Goal: Transaction & Acquisition: Purchase product/service

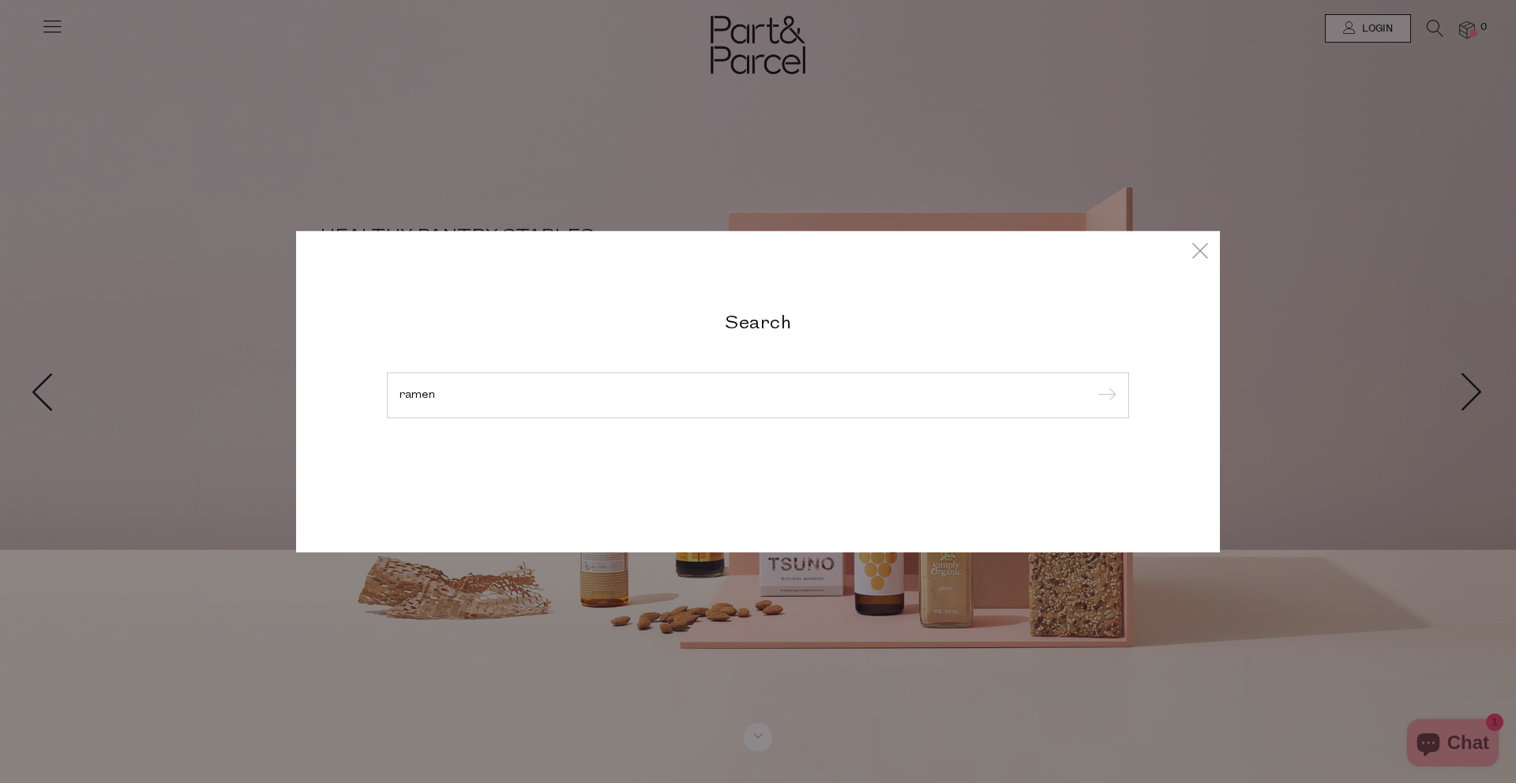
type input "ramen"
click at [1093, 384] on input "submit" at bounding box center [1105, 396] width 24 height 24
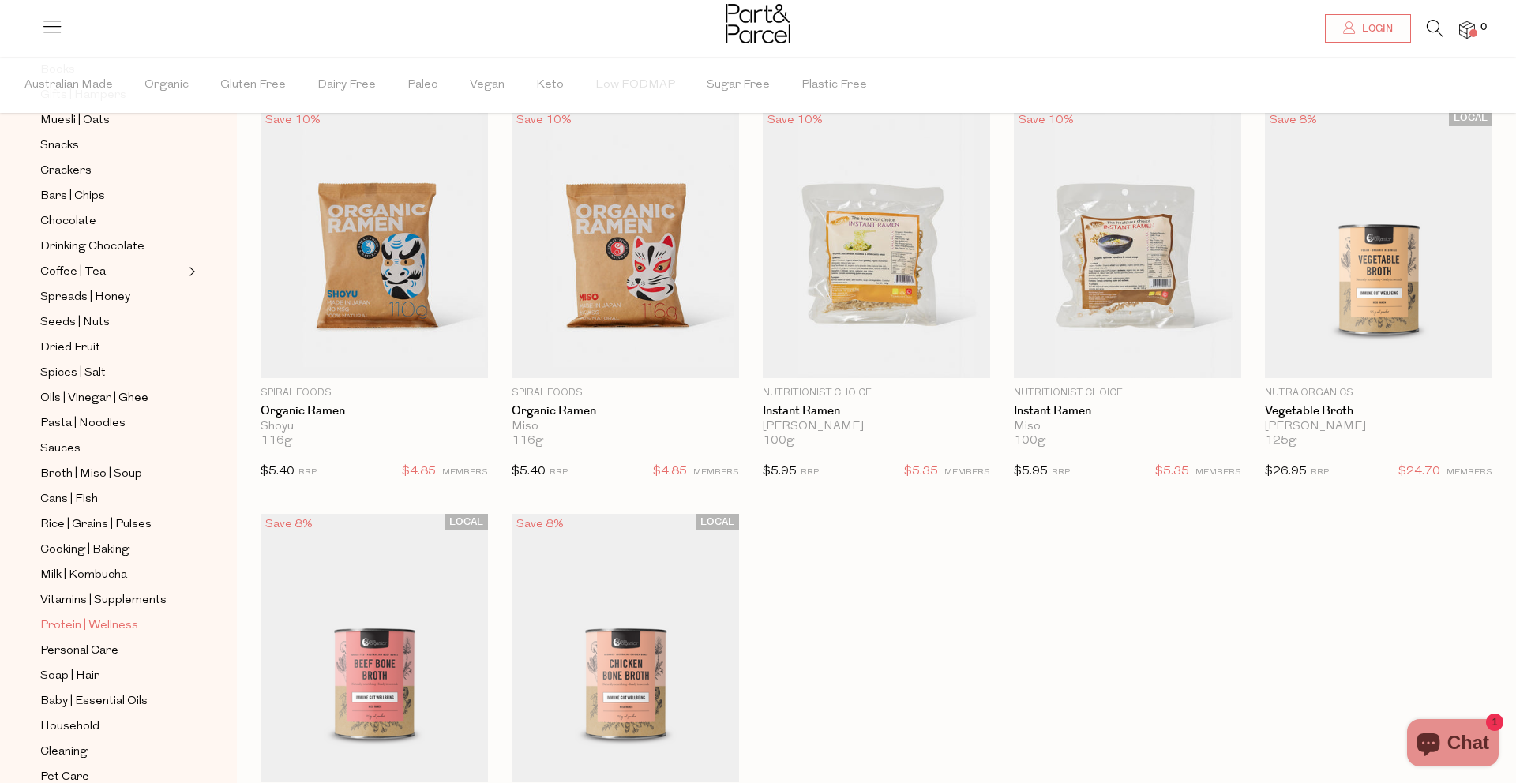
scroll to position [291, 0]
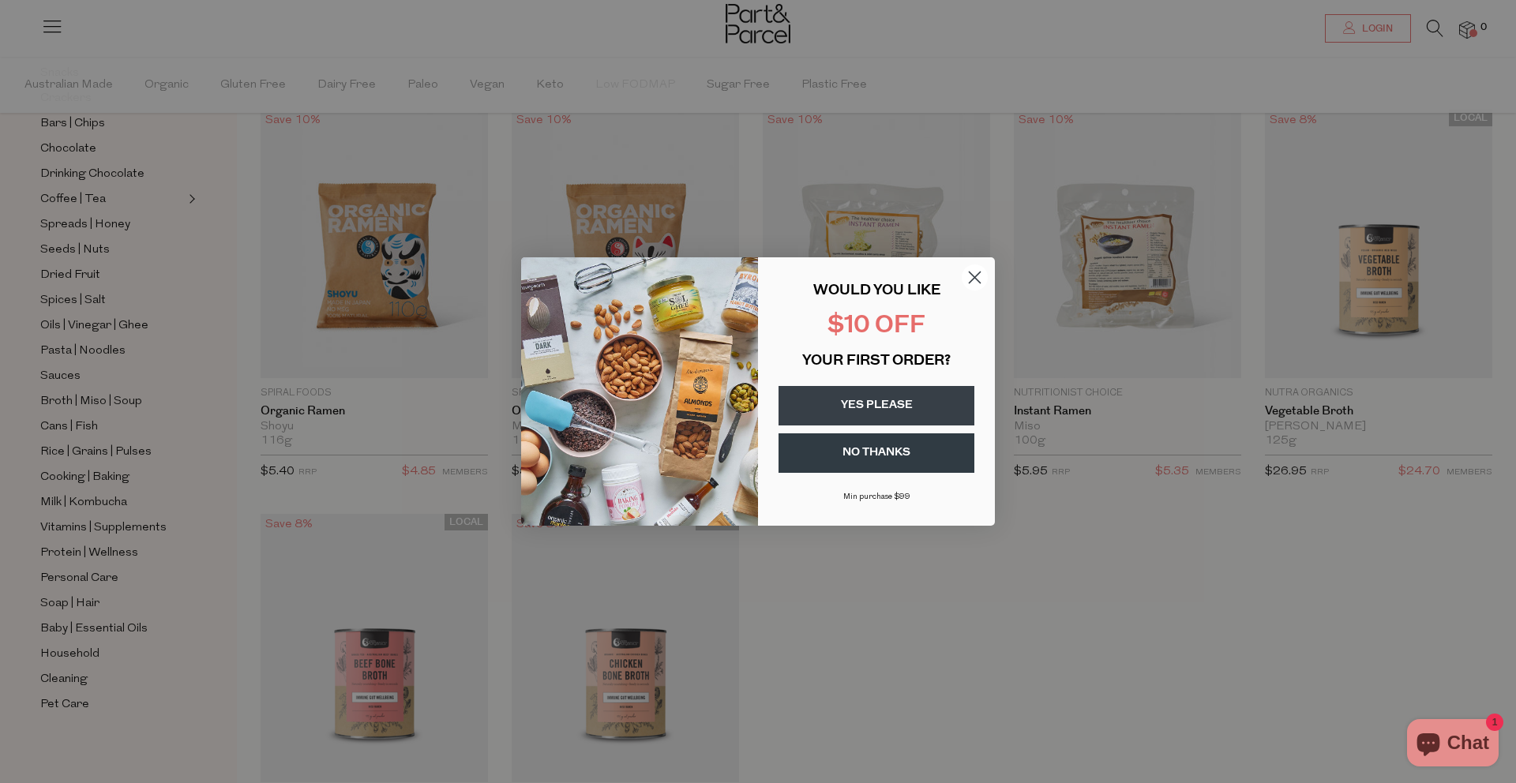
drag, startPoint x: 977, startPoint y: 278, endPoint x: 1385, endPoint y: 122, distance: 436.3
click at [982, 277] on circle "Close dialog" at bounding box center [975, 277] width 26 height 26
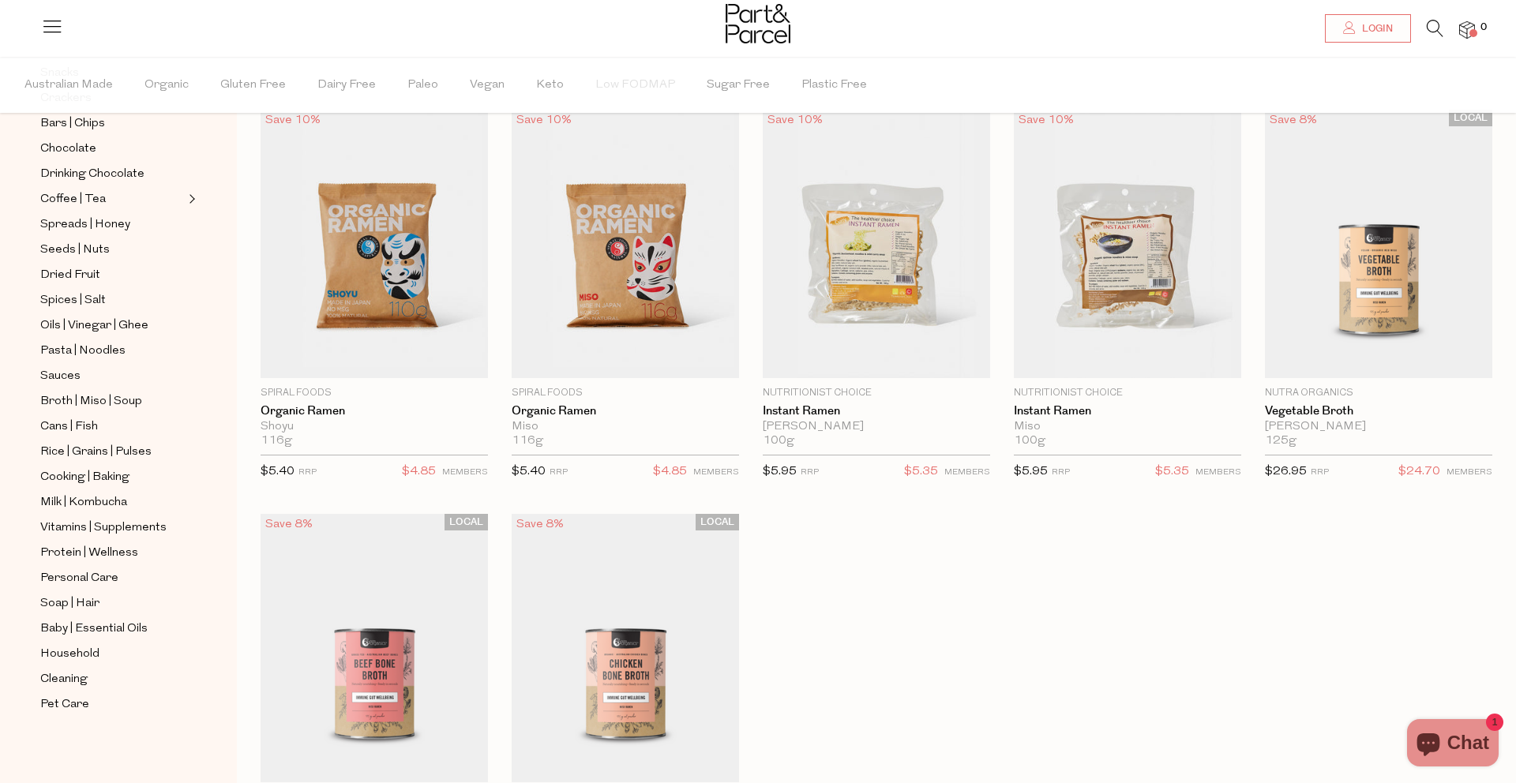
click at [1430, 32] on icon at bounding box center [1434, 28] width 17 height 17
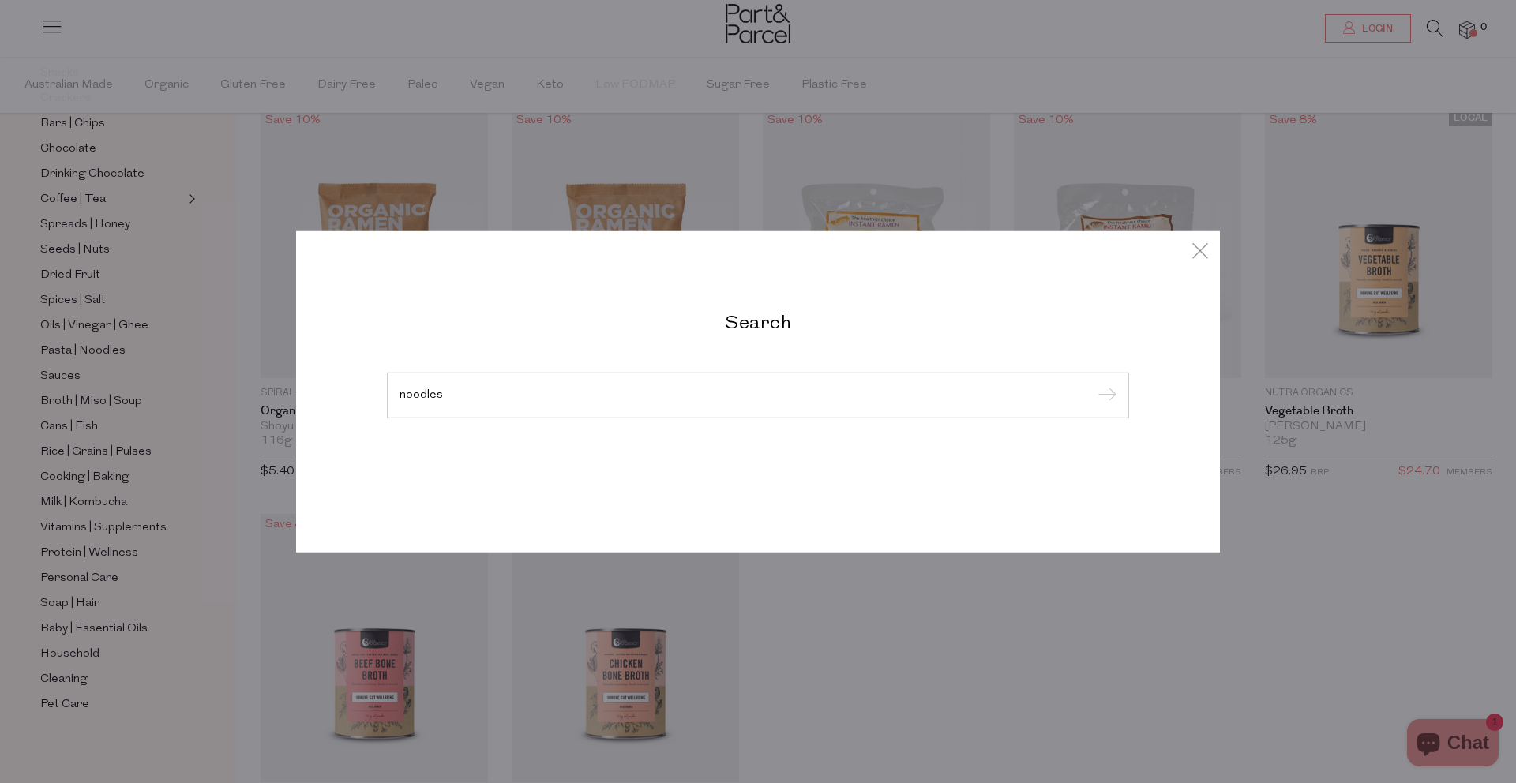
type input "noodles"
click at [1093, 384] on input "submit" at bounding box center [1105, 396] width 24 height 24
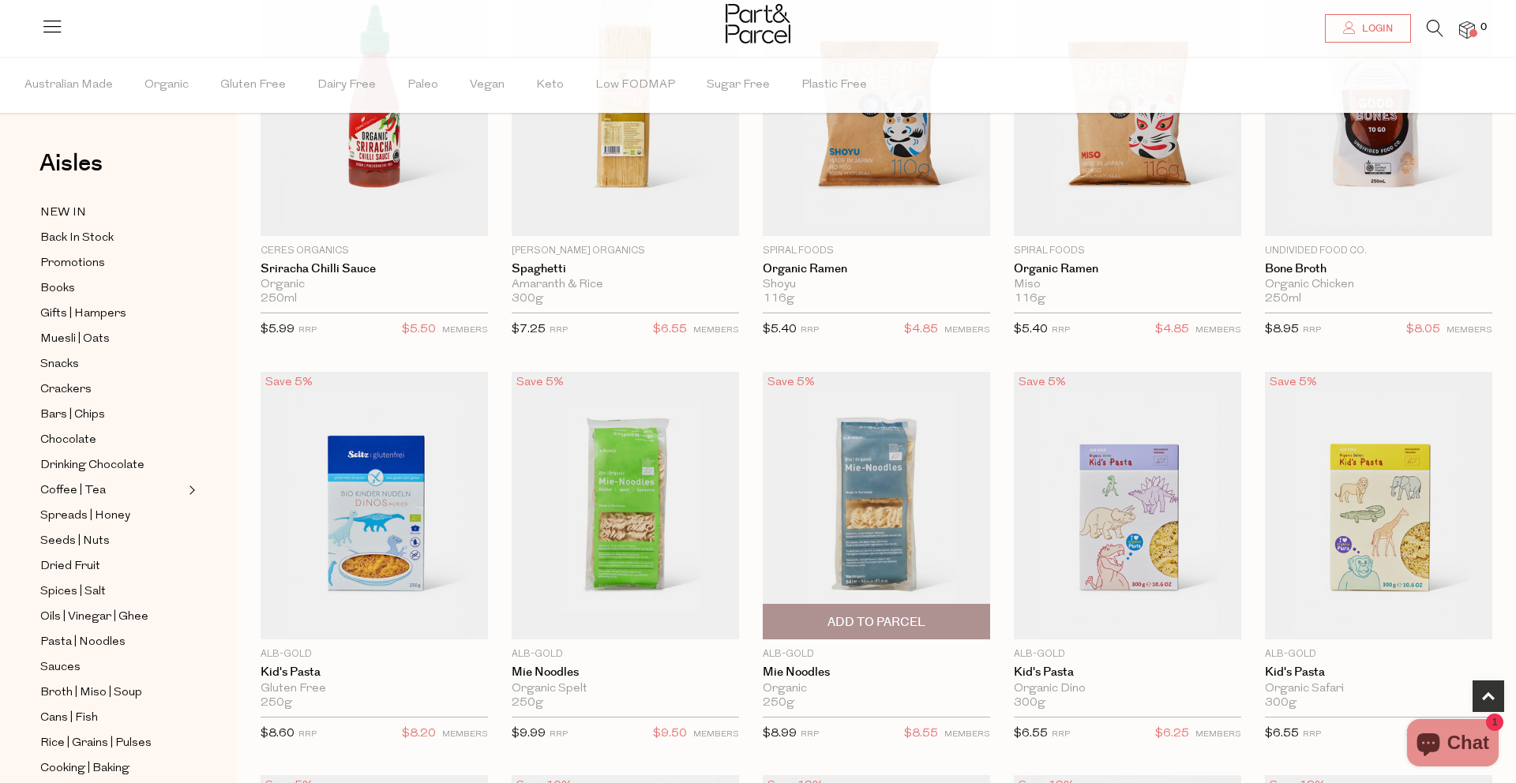
scroll to position [657, 0]
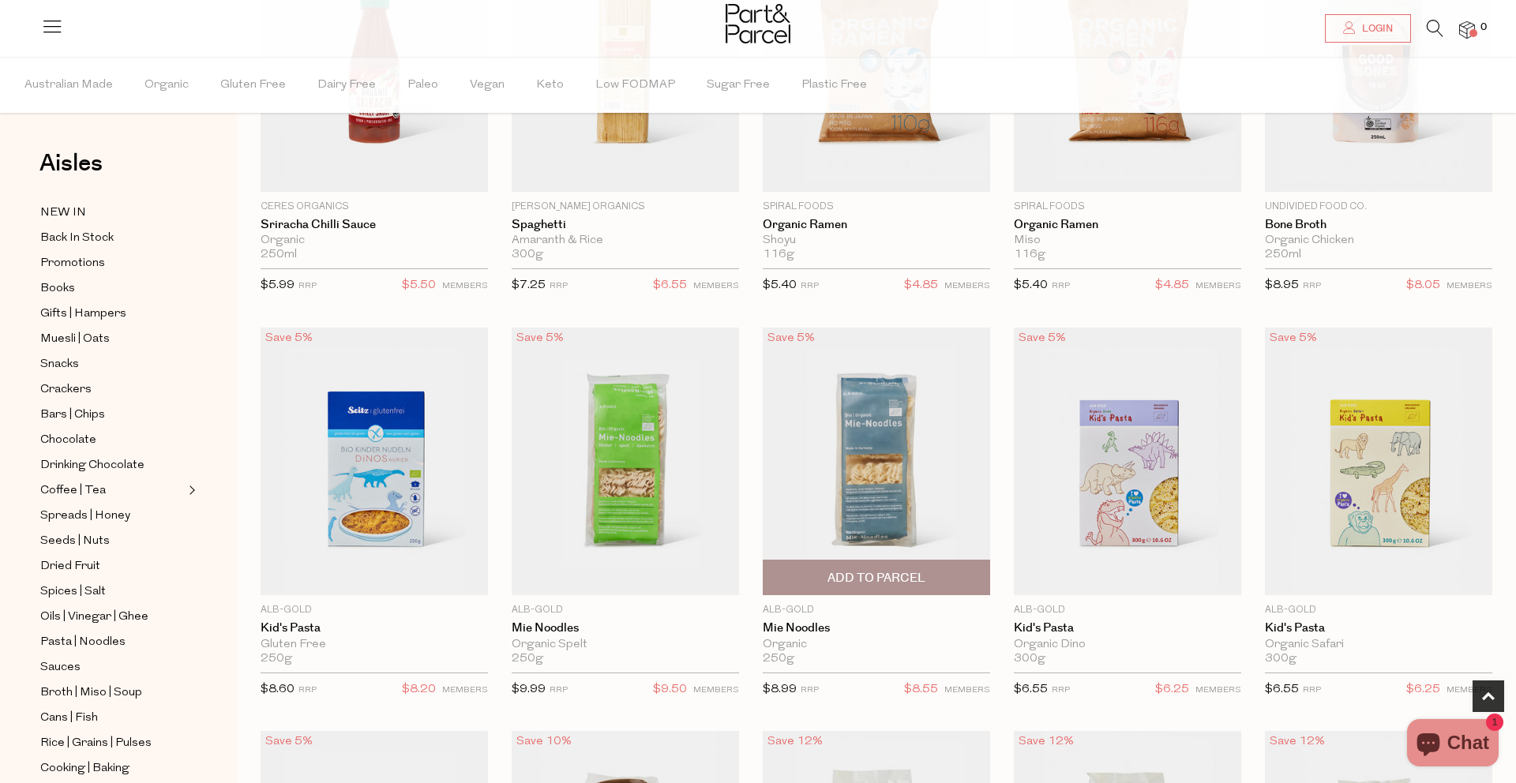
click at [857, 467] on img at bounding box center [876, 462] width 227 height 268
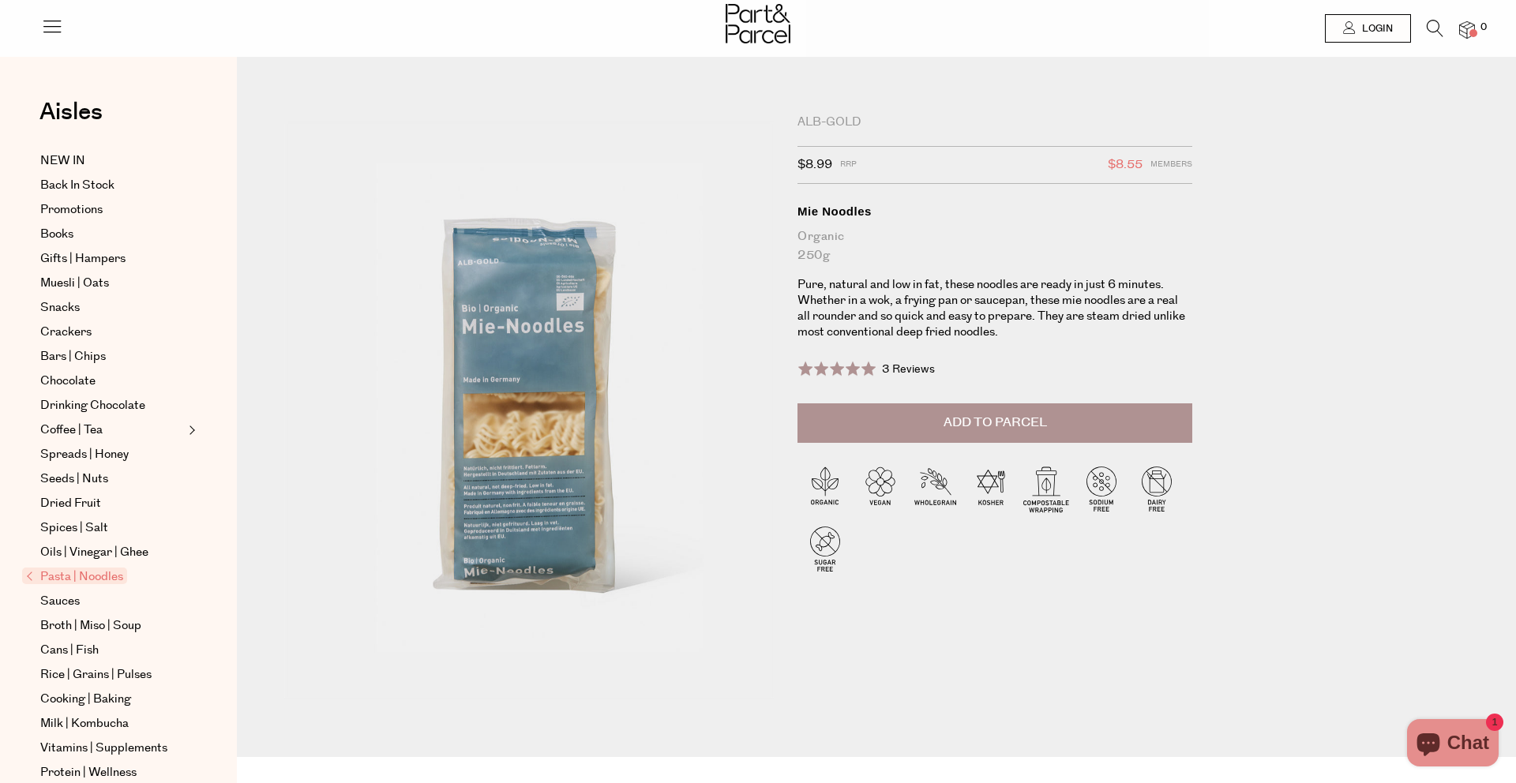
scroll to position [3, 0]
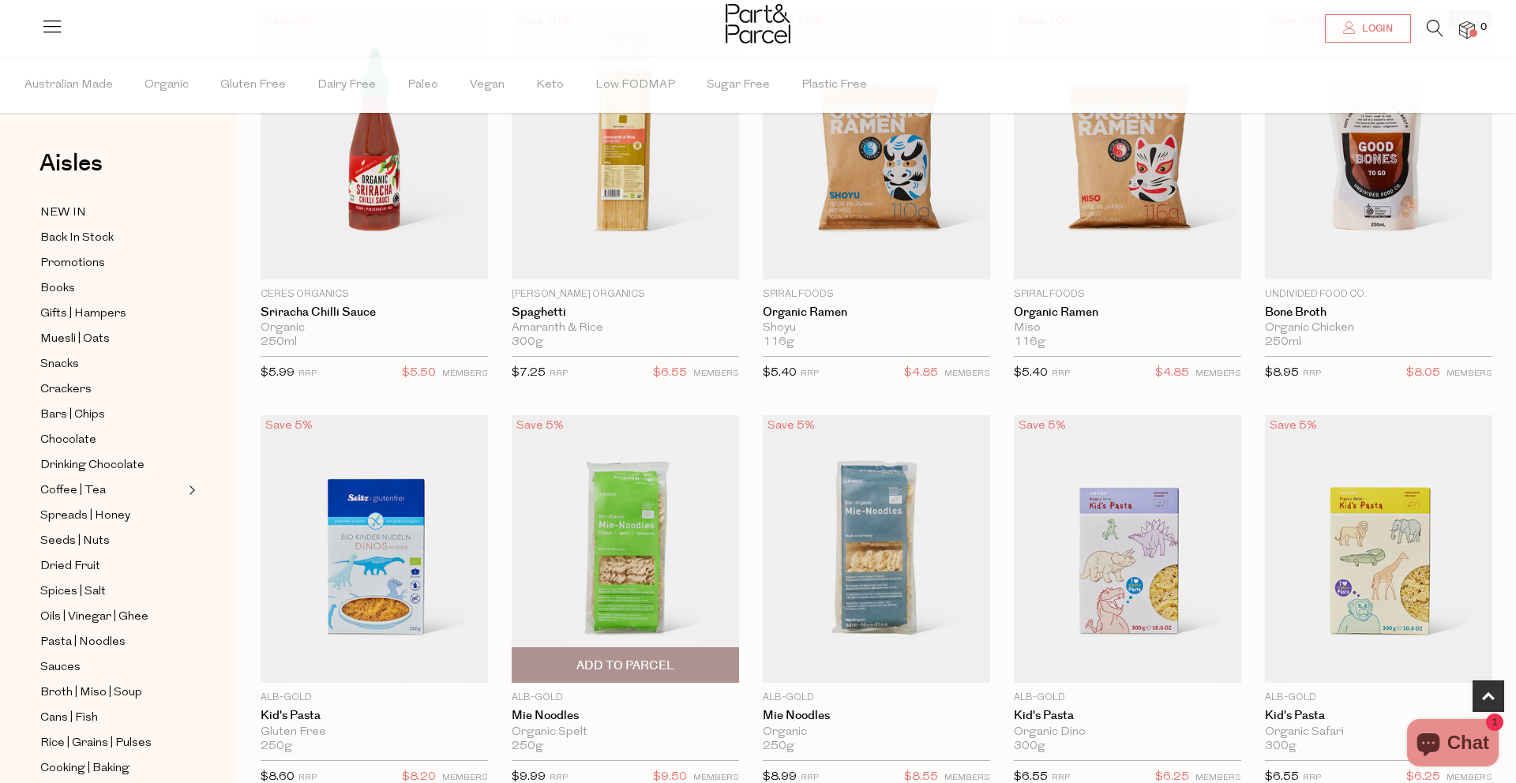
scroll to position [575, 0]
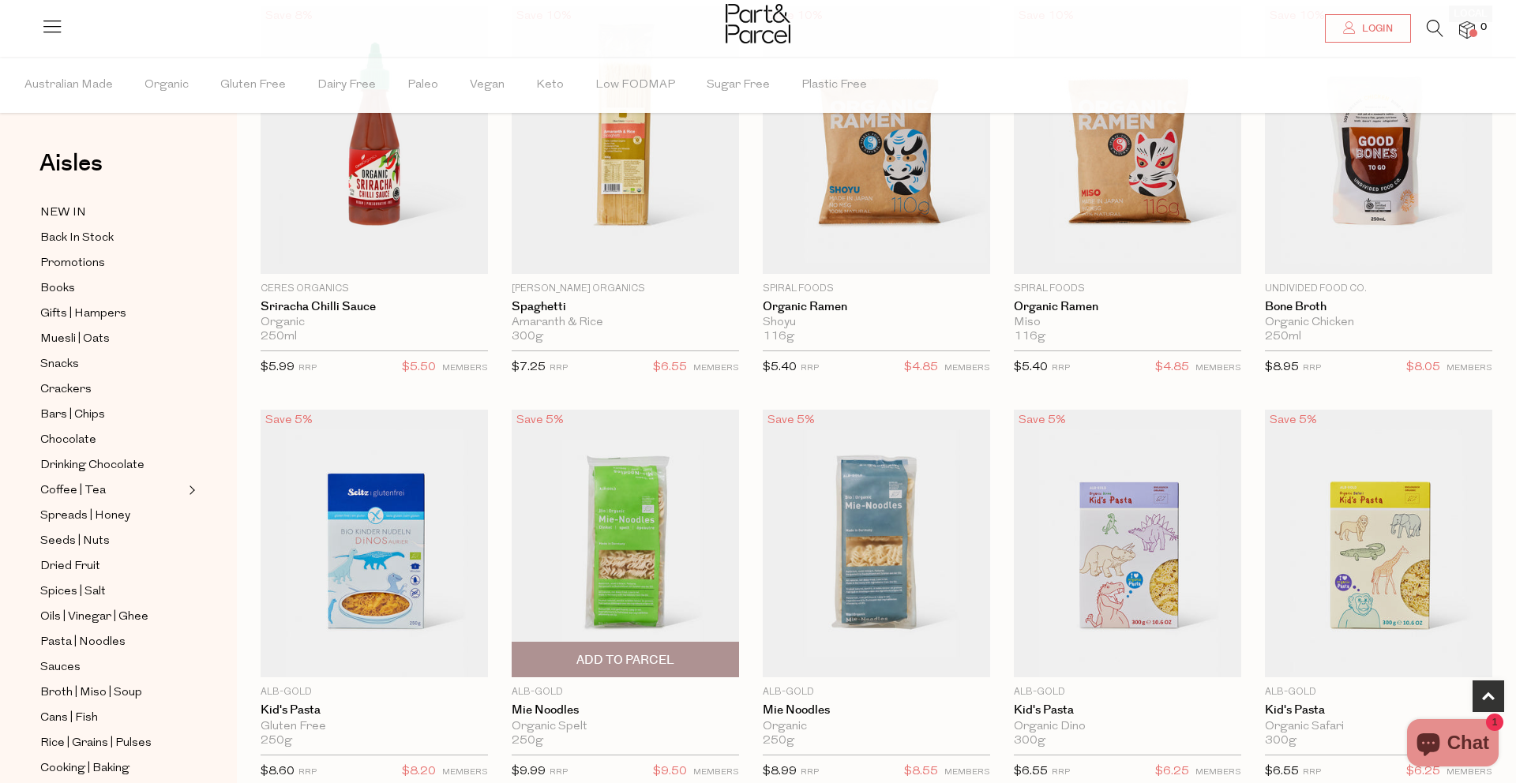
click at [622, 520] on img at bounding box center [625, 544] width 227 height 268
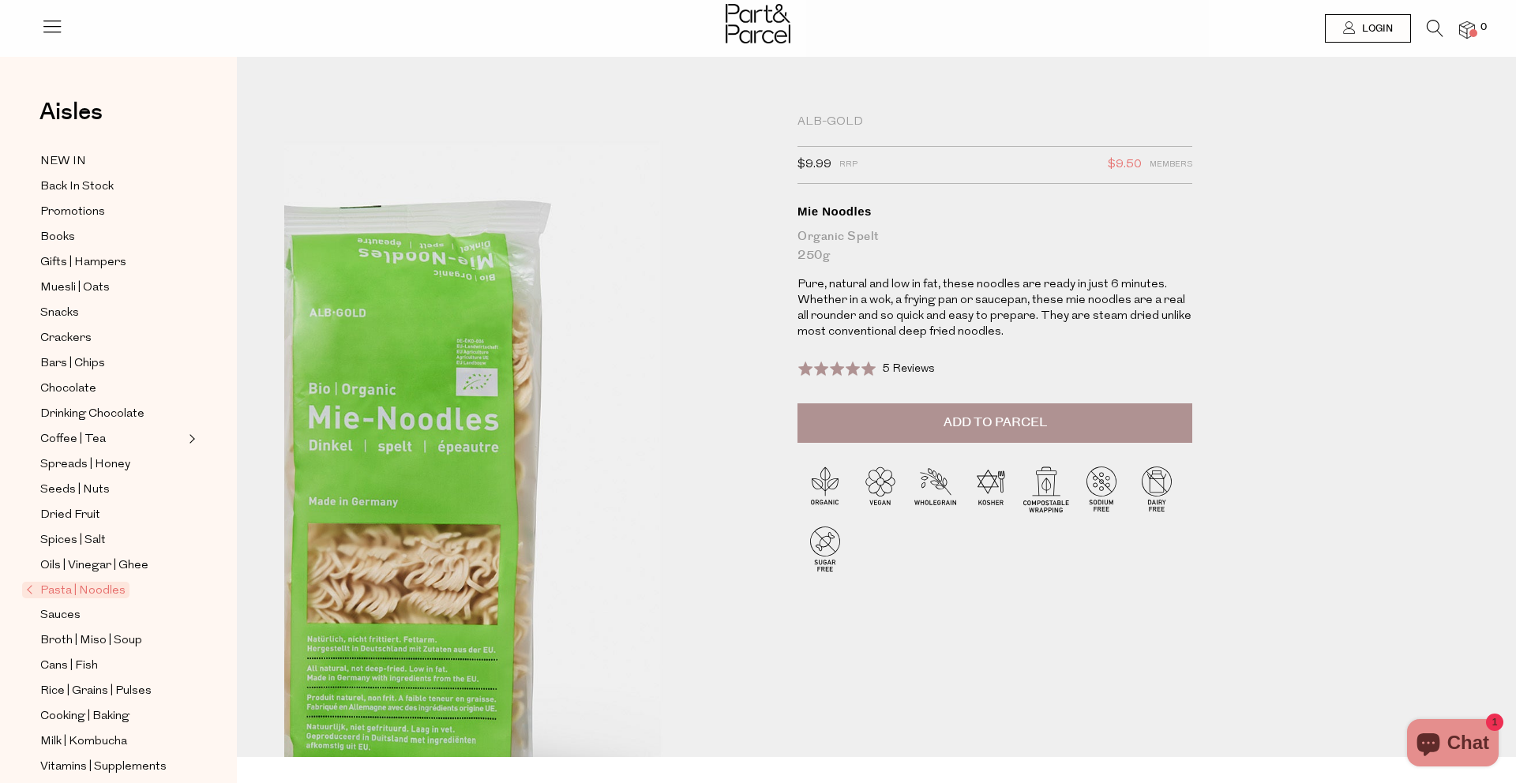
scroll to position [7, 0]
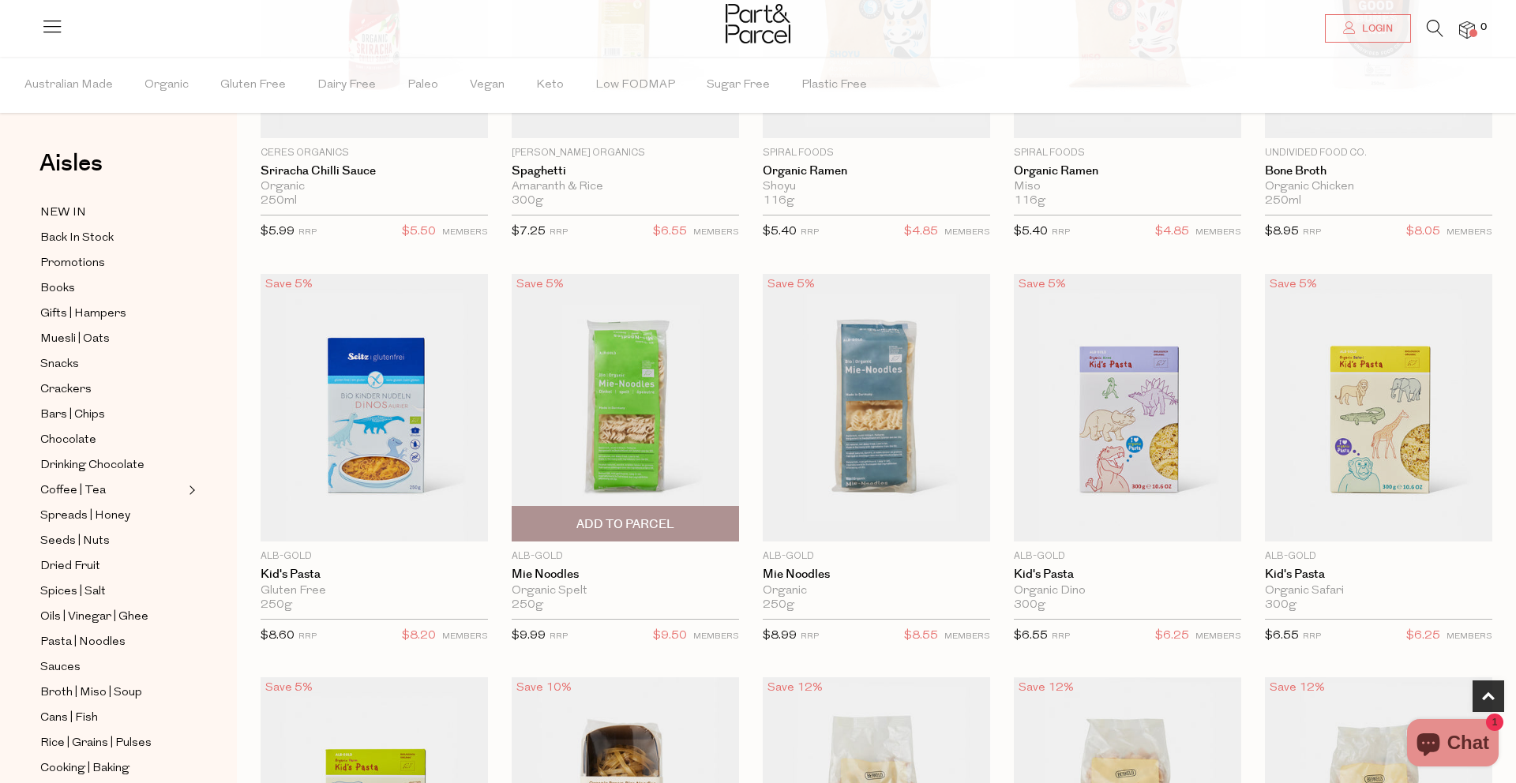
scroll to position [729, 0]
